Goal: Task Accomplishment & Management: Use online tool/utility

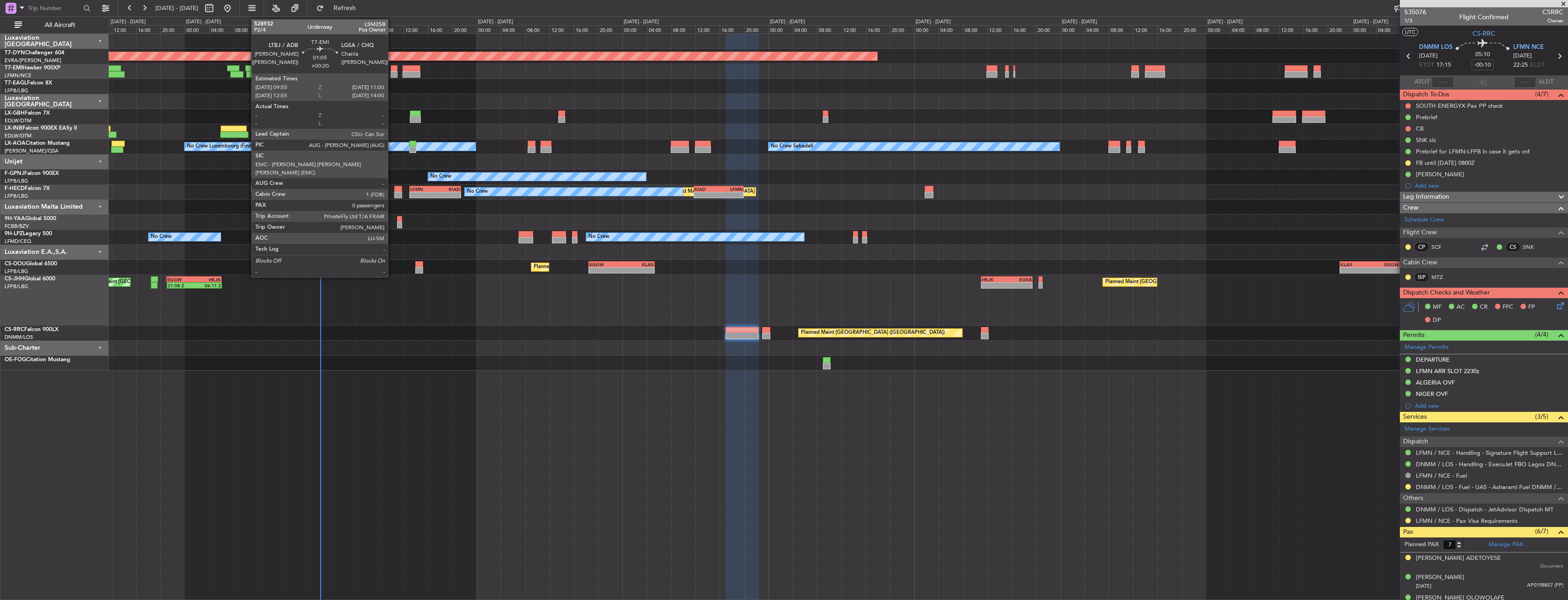
click at [392, 68] on div at bounding box center [394, 68] width 7 height 7
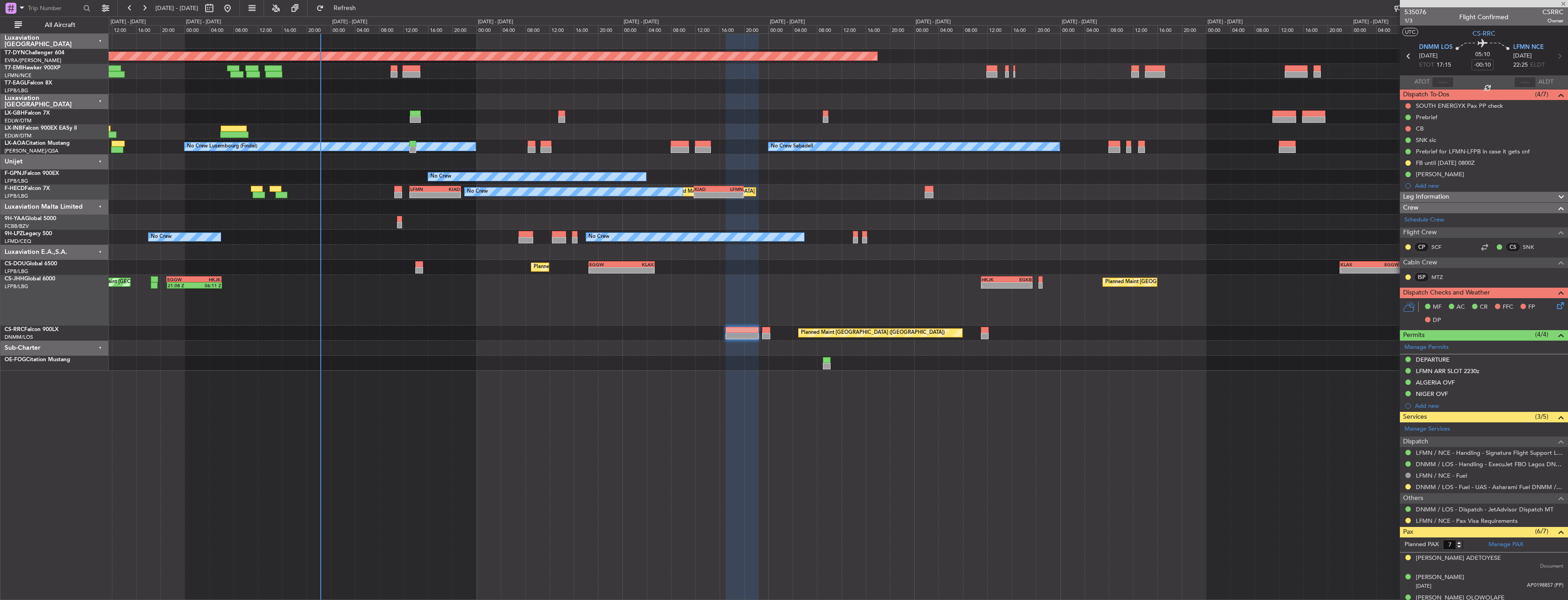
type input "+00:20"
type input "0"
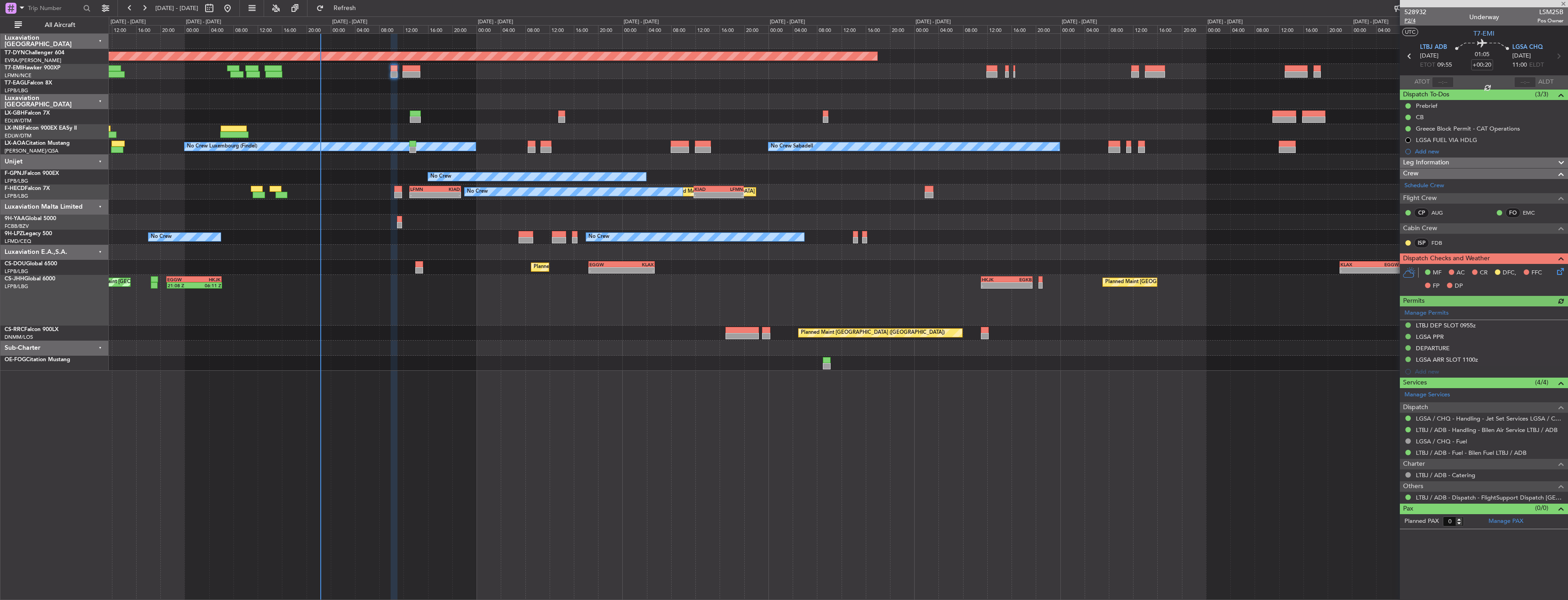
click at [1410, 19] on span "P2/4" at bounding box center [1415, 21] width 22 height 8
type input "+00:10"
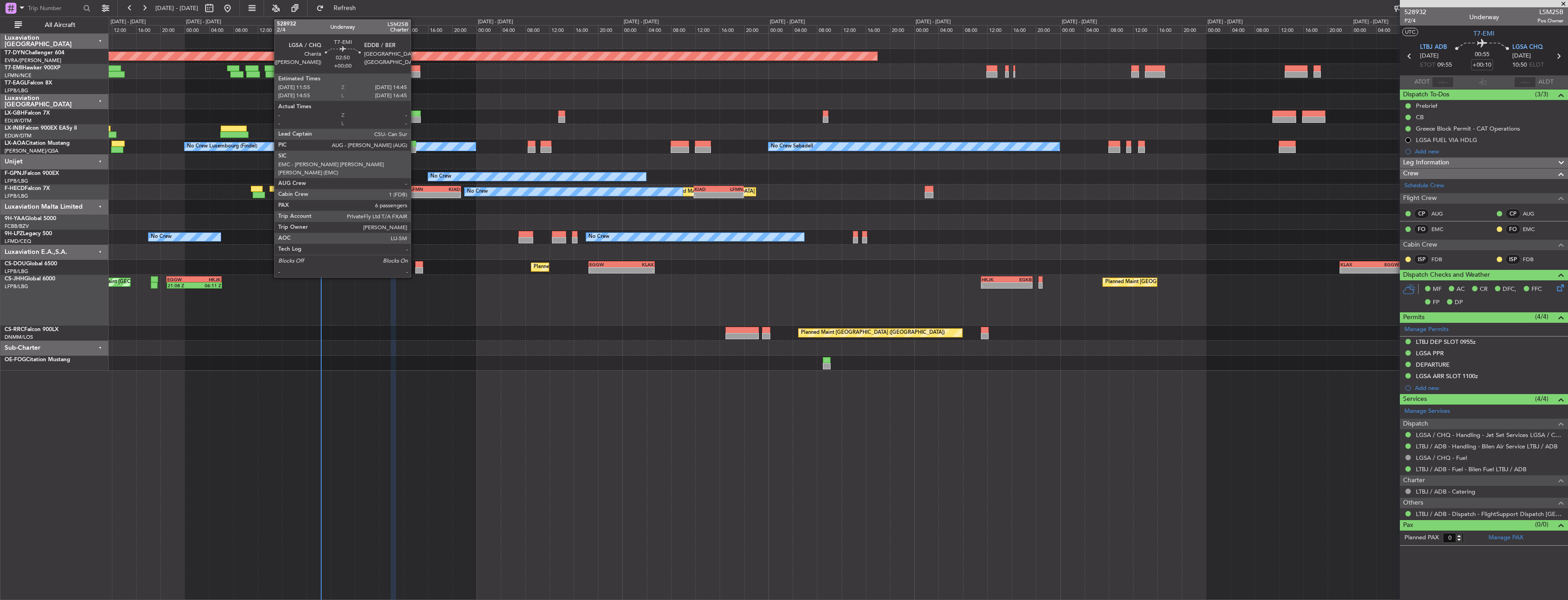
click at [415, 69] on div at bounding box center [411, 68] width 18 height 7
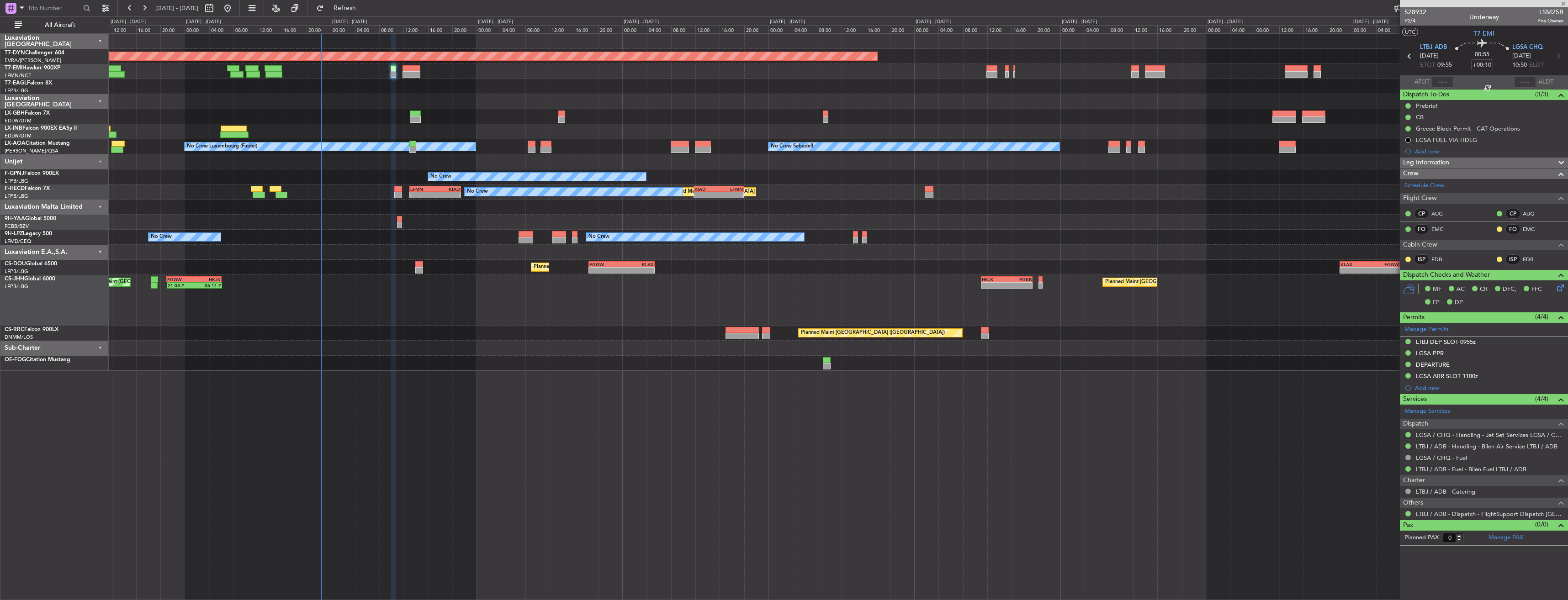
click at [415, 68] on div at bounding box center [411, 68] width 18 height 7
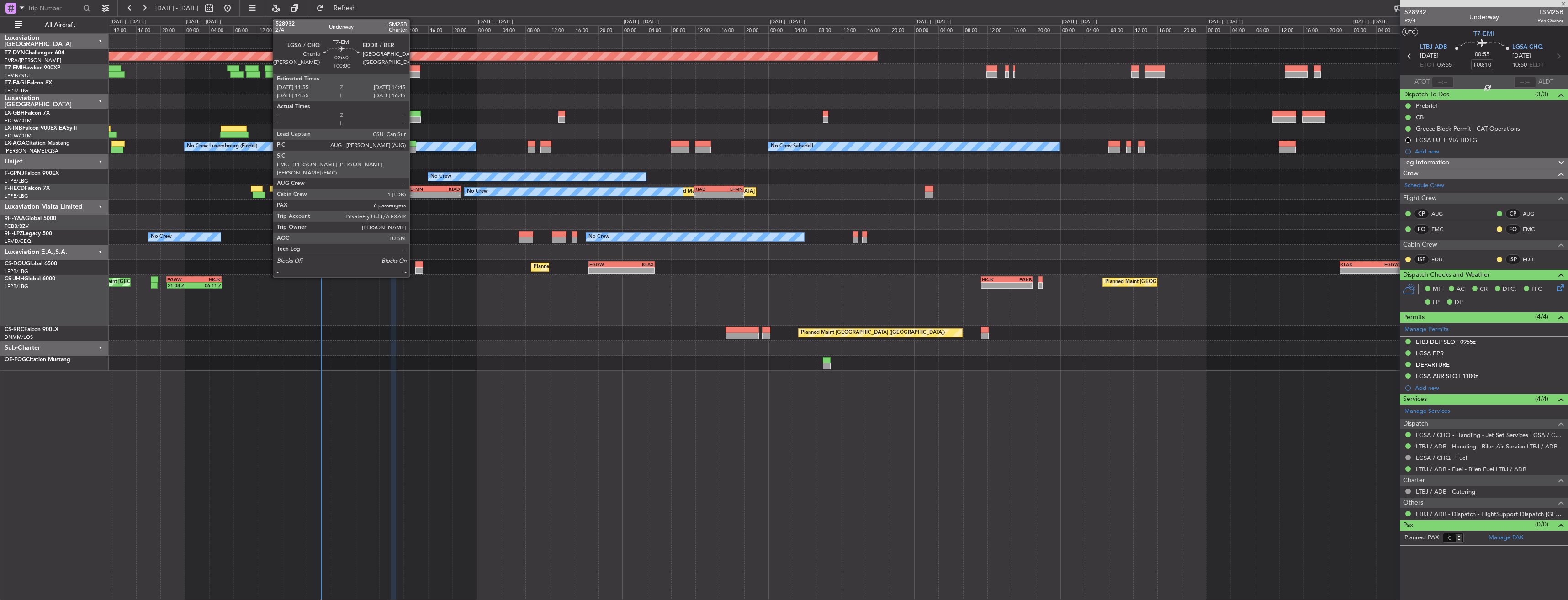
click at [413, 70] on div at bounding box center [411, 68] width 18 height 7
type input "6"
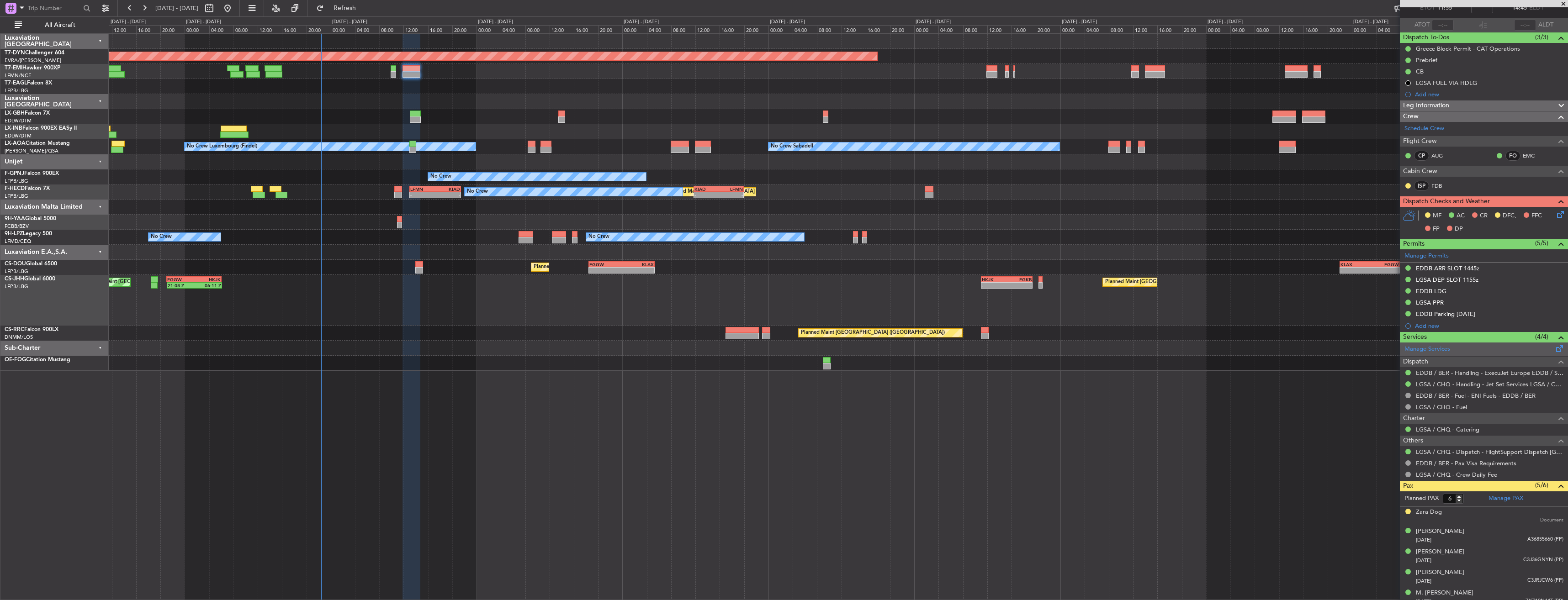
scroll to position [85, 0]
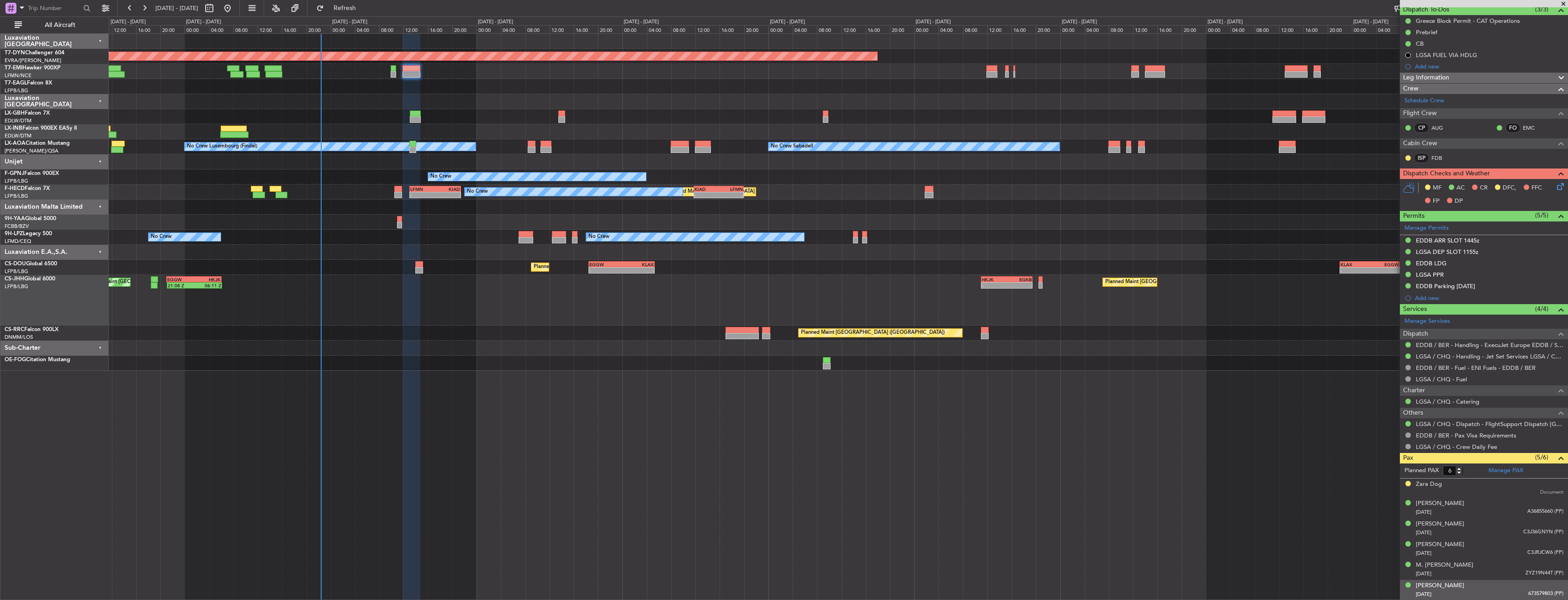
click at [1460, 587] on div "[PERSON_NAME] [DATE] 673579803 (PP)" at bounding box center [1489, 590] width 147 height 18
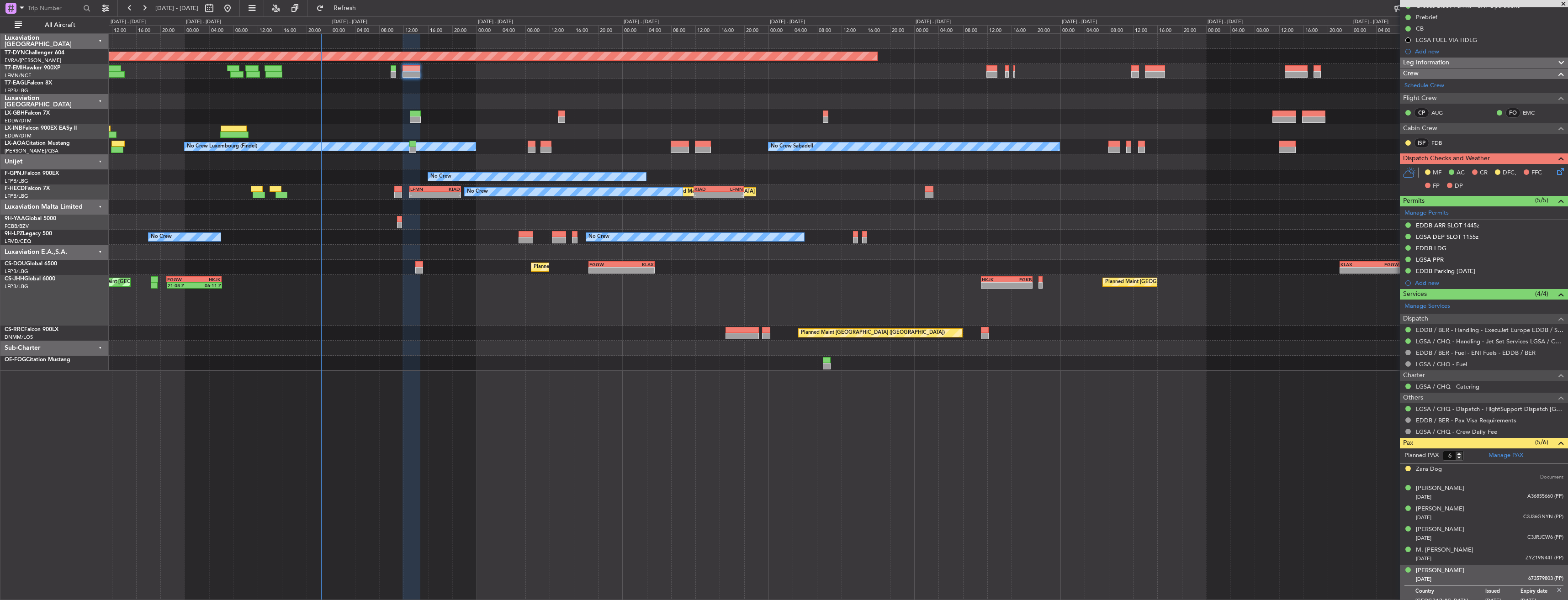
scroll to position [107, 0]
